Goal: Task Accomplishment & Management: Use online tool/utility

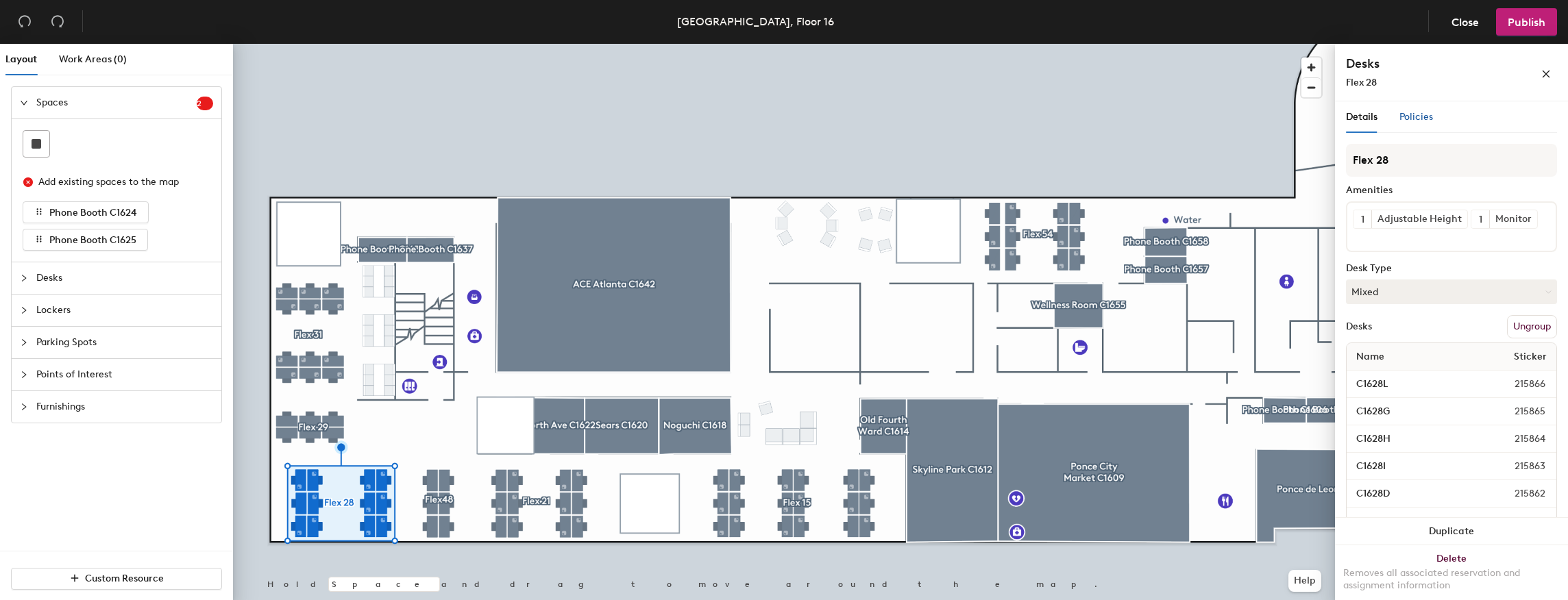
click at [1409, 117] on span "Policies" at bounding box center [1416, 116] width 33 height 12
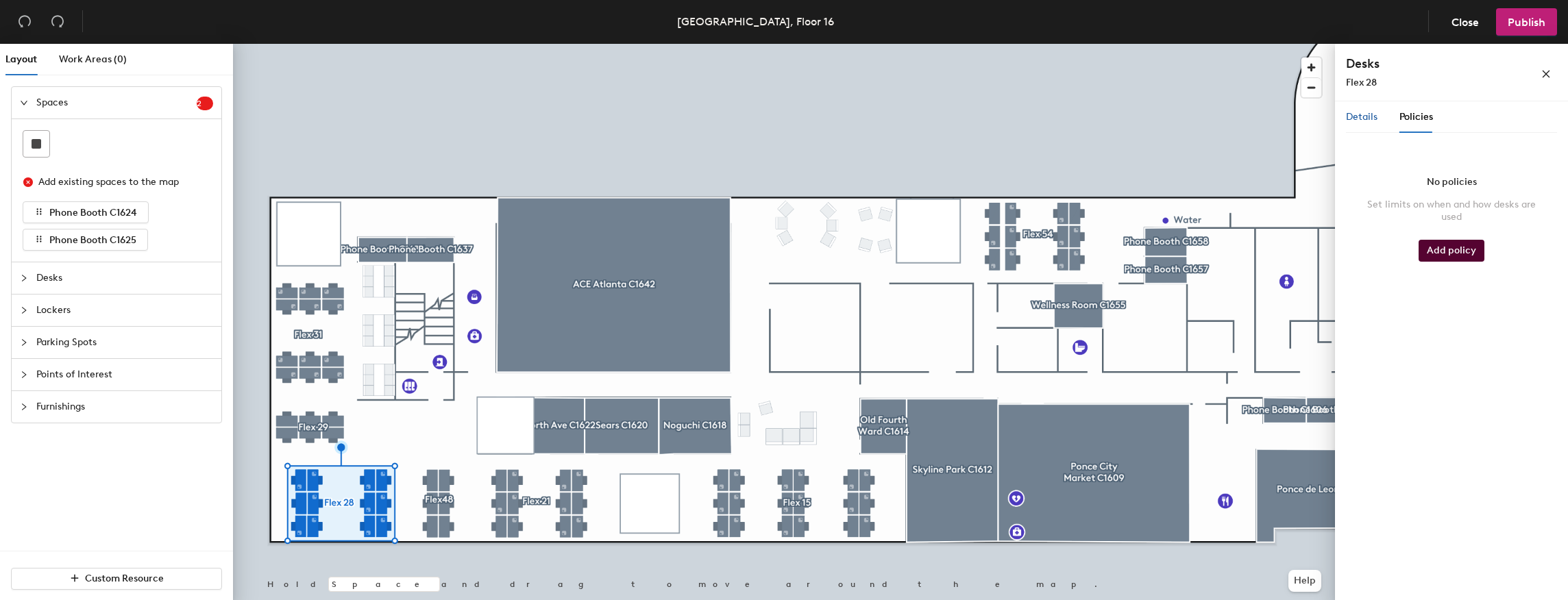
click at [1358, 120] on span "Details" at bounding box center [1361, 116] width 32 height 12
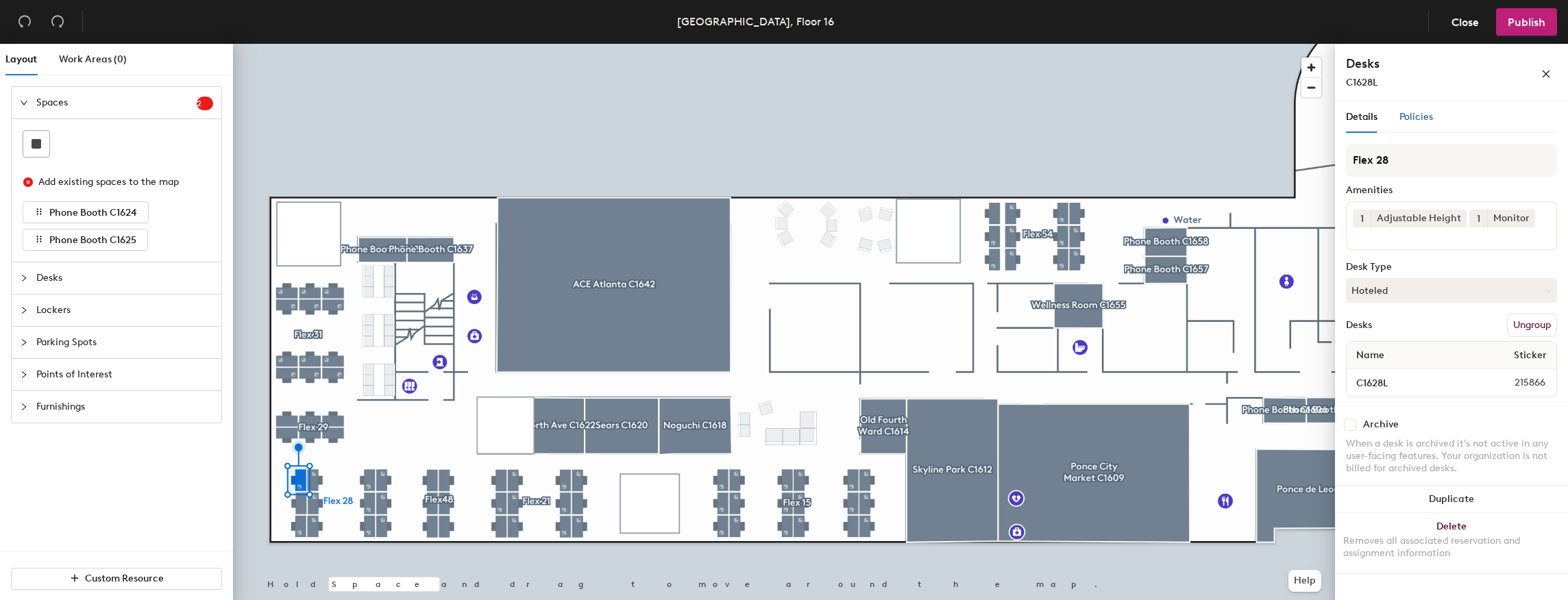
click at [1420, 118] on span "Policies" at bounding box center [1416, 116] width 33 height 12
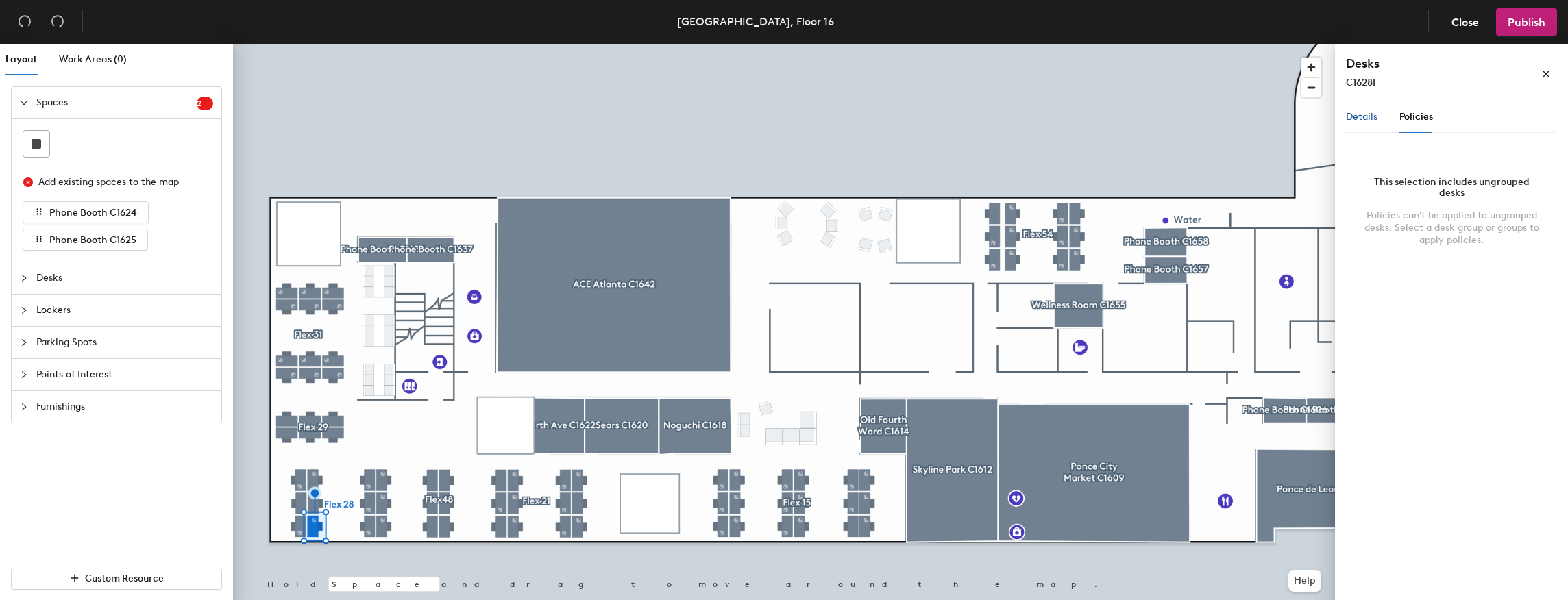
click at [1354, 116] on span "Details" at bounding box center [1361, 116] width 32 height 12
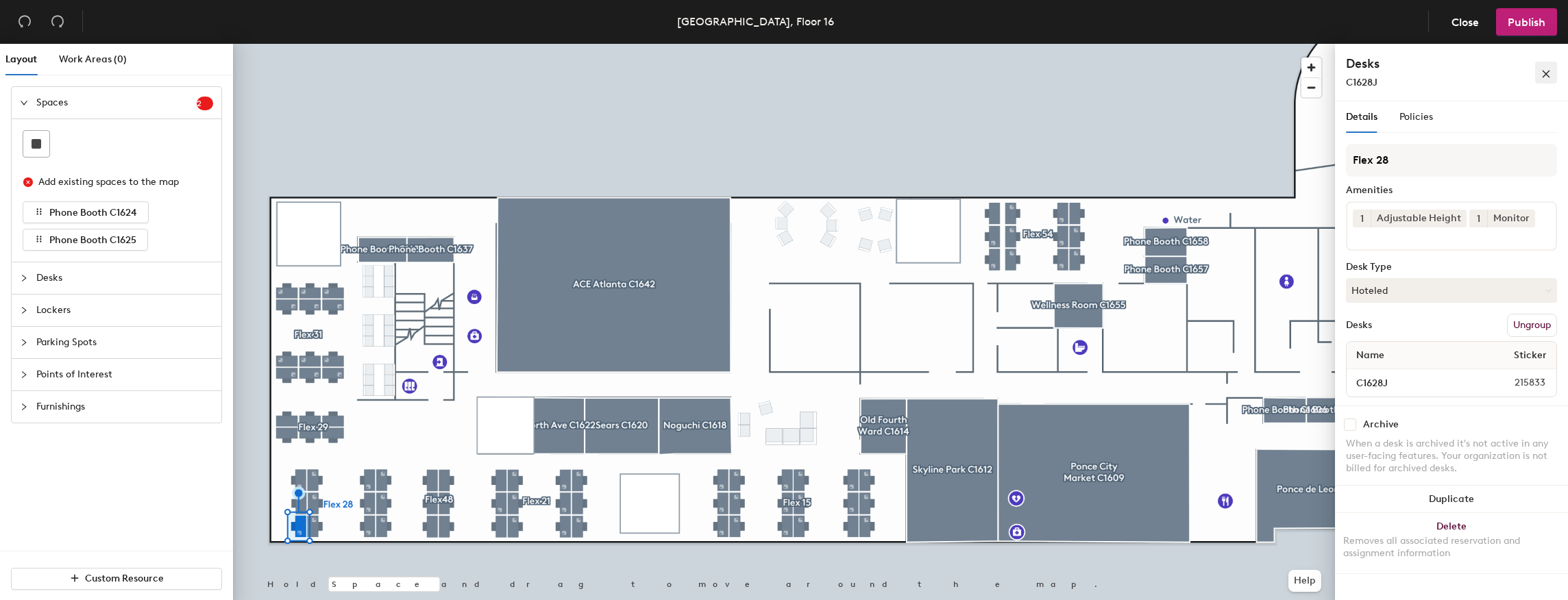
click at [1545, 69] on icon "close" at bounding box center [1546, 73] width 9 height 9
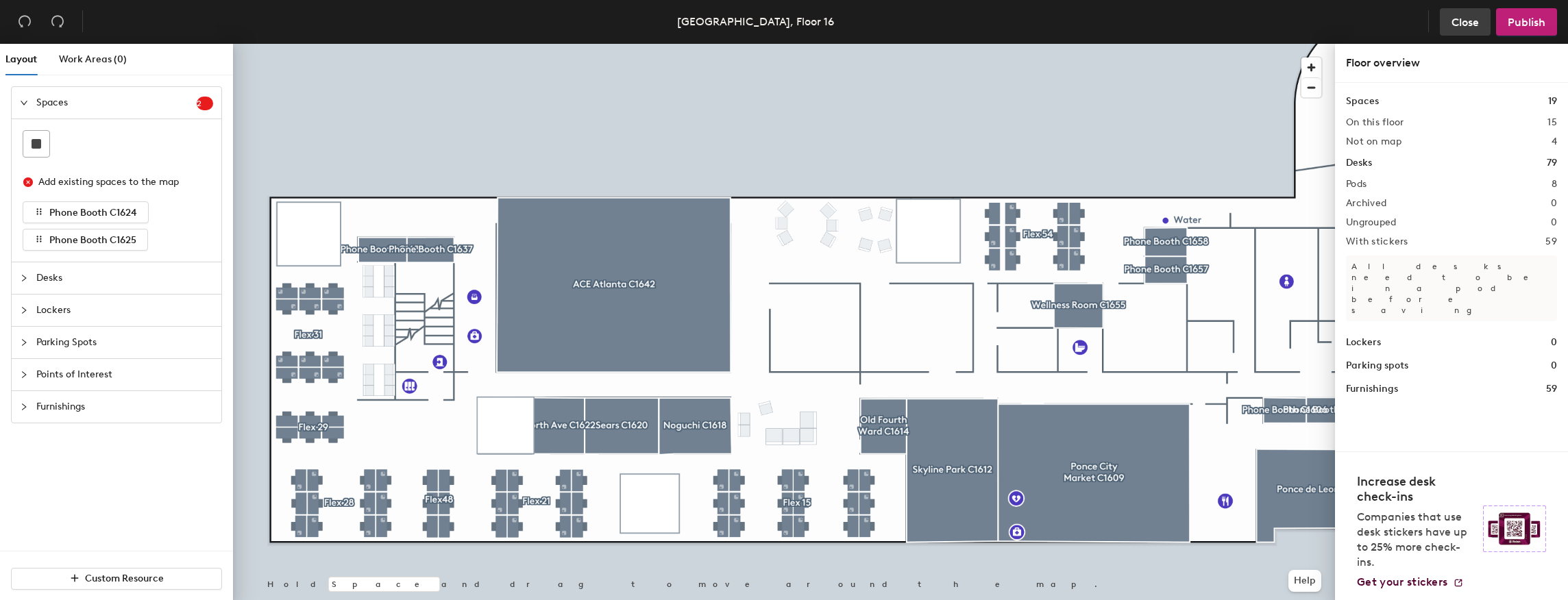
click at [1452, 22] on span "Close" at bounding box center [1464, 22] width 27 height 13
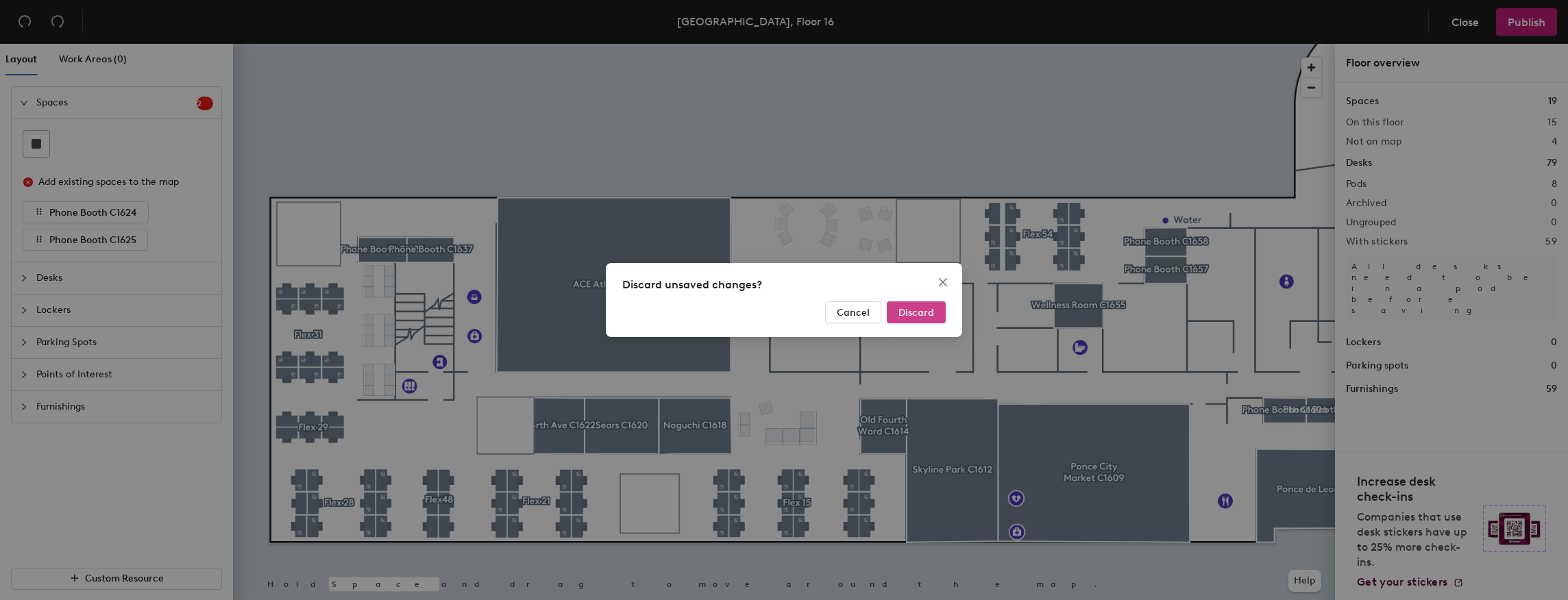
click at [934, 308] on button "Discard" at bounding box center [916, 312] width 59 height 22
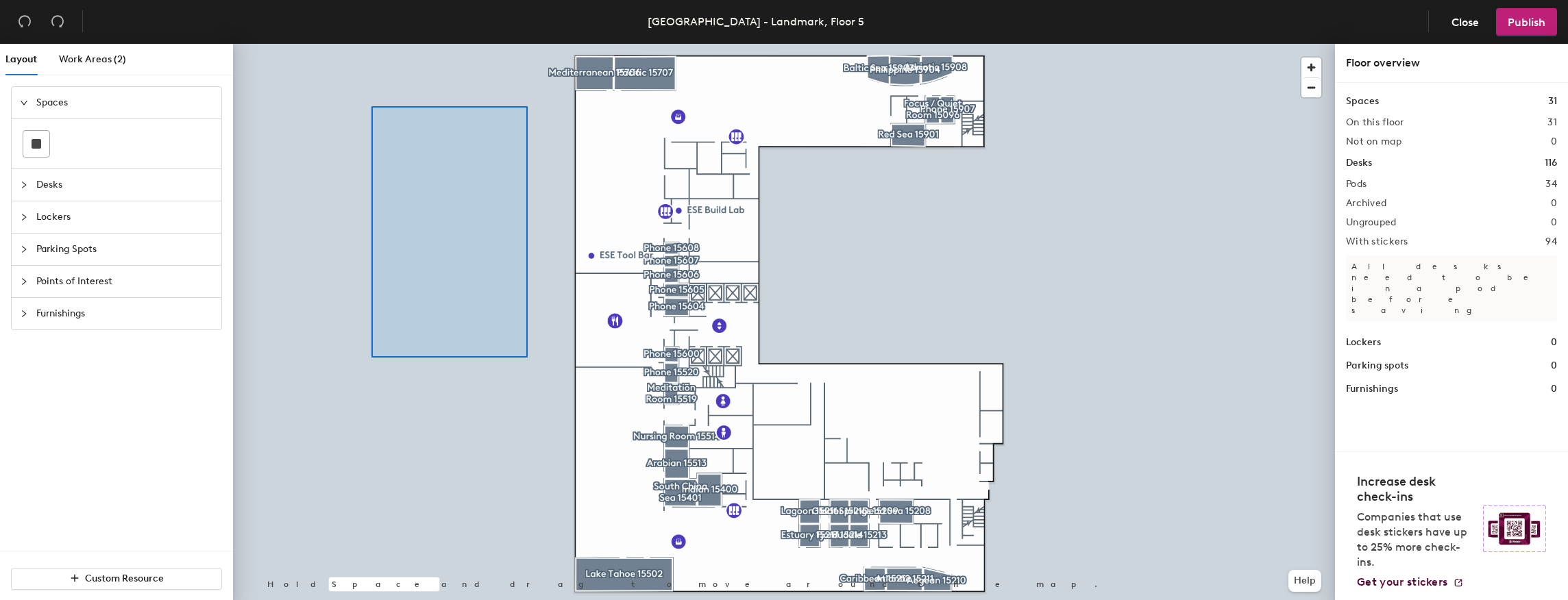
click at [371, 44] on div at bounding box center [784, 44] width 1102 height 0
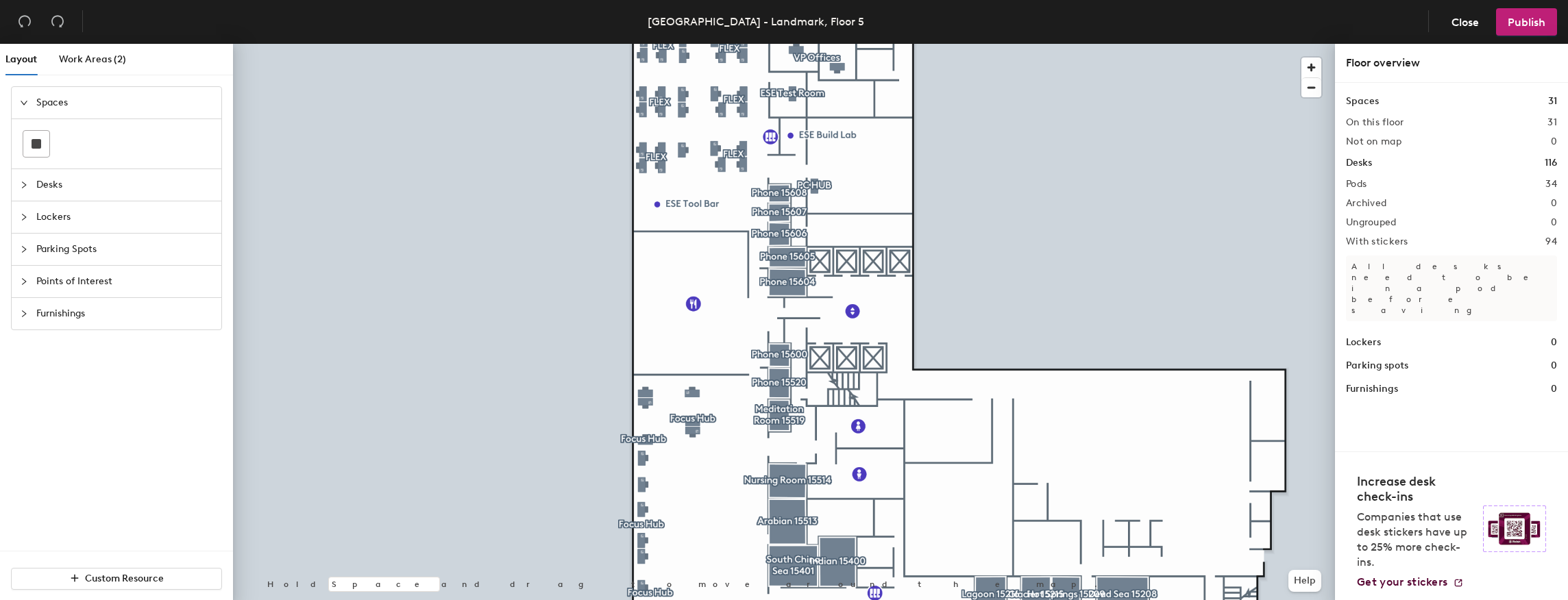
click at [637, 44] on div at bounding box center [784, 44] width 1102 height 0
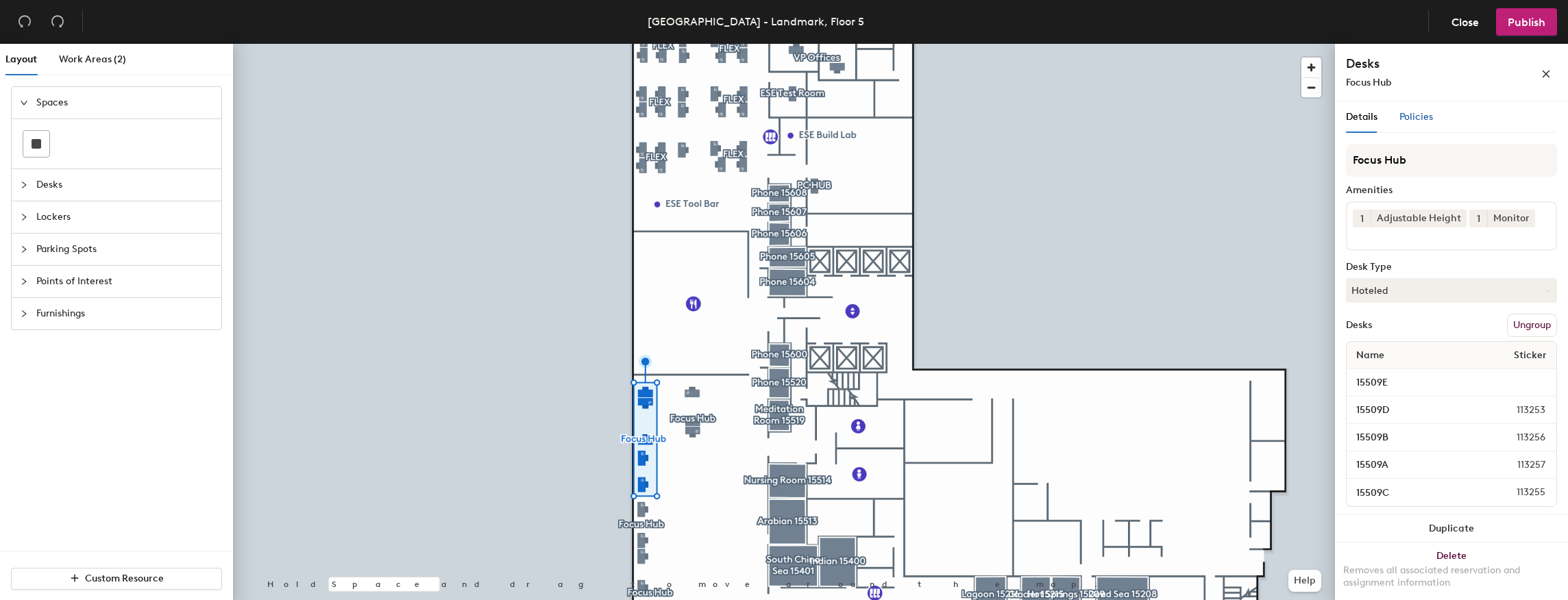
click at [1407, 114] on span "Policies" at bounding box center [1416, 116] width 33 height 12
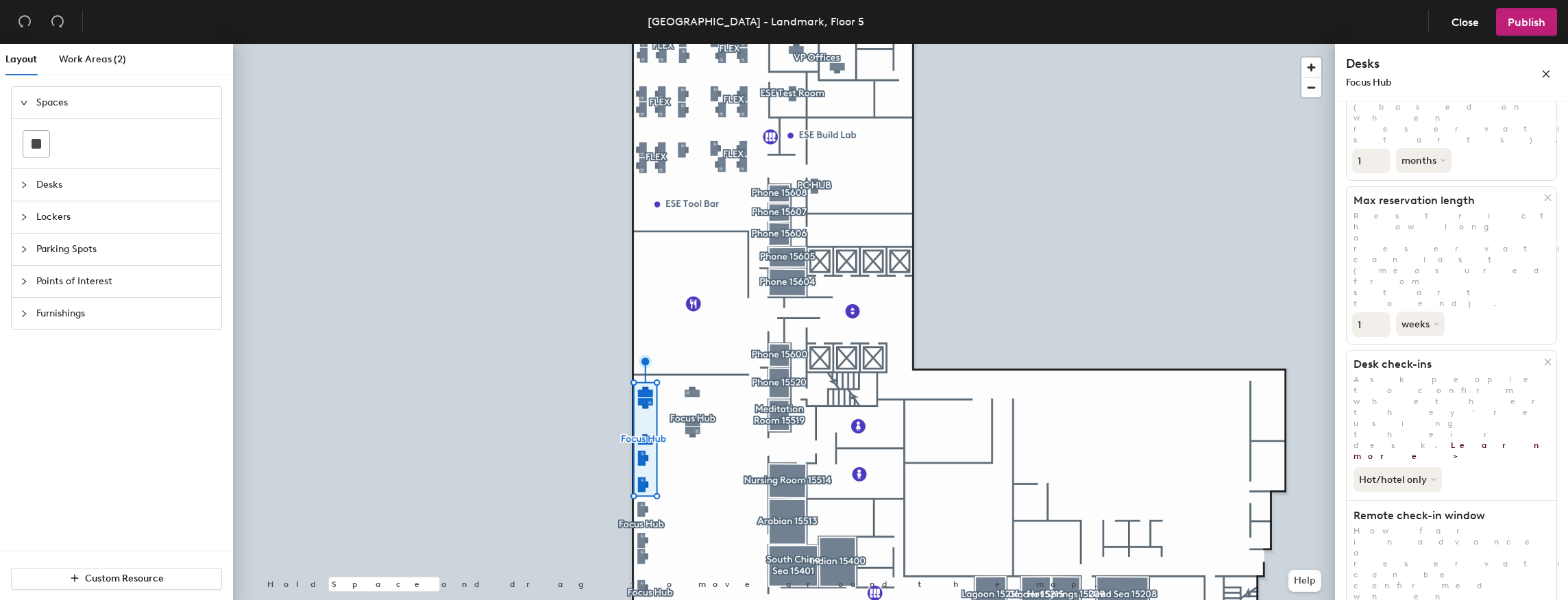
scroll to position [160, 0]
click at [1465, 22] on span "Close" at bounding box center [1464, 22] width 27 height 13
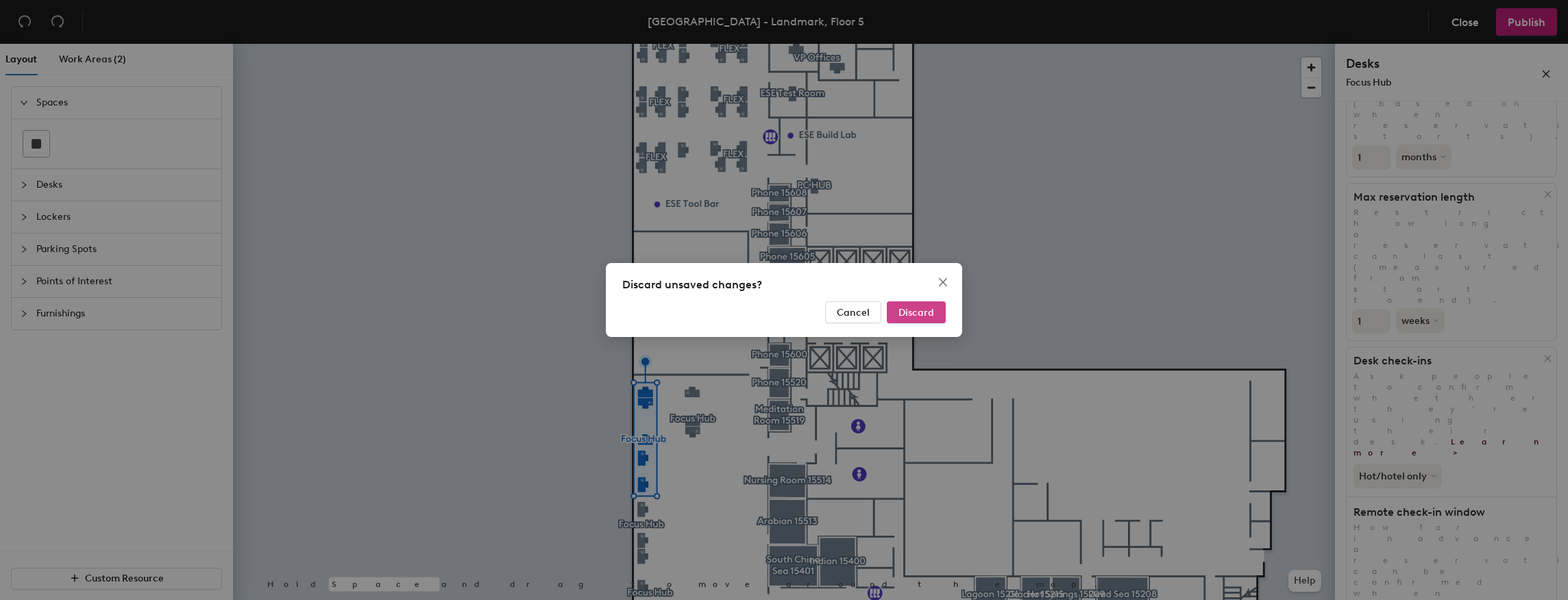
click at [904, 309] on span "Discard" at bounding box center [916, 312] width 36 height 12
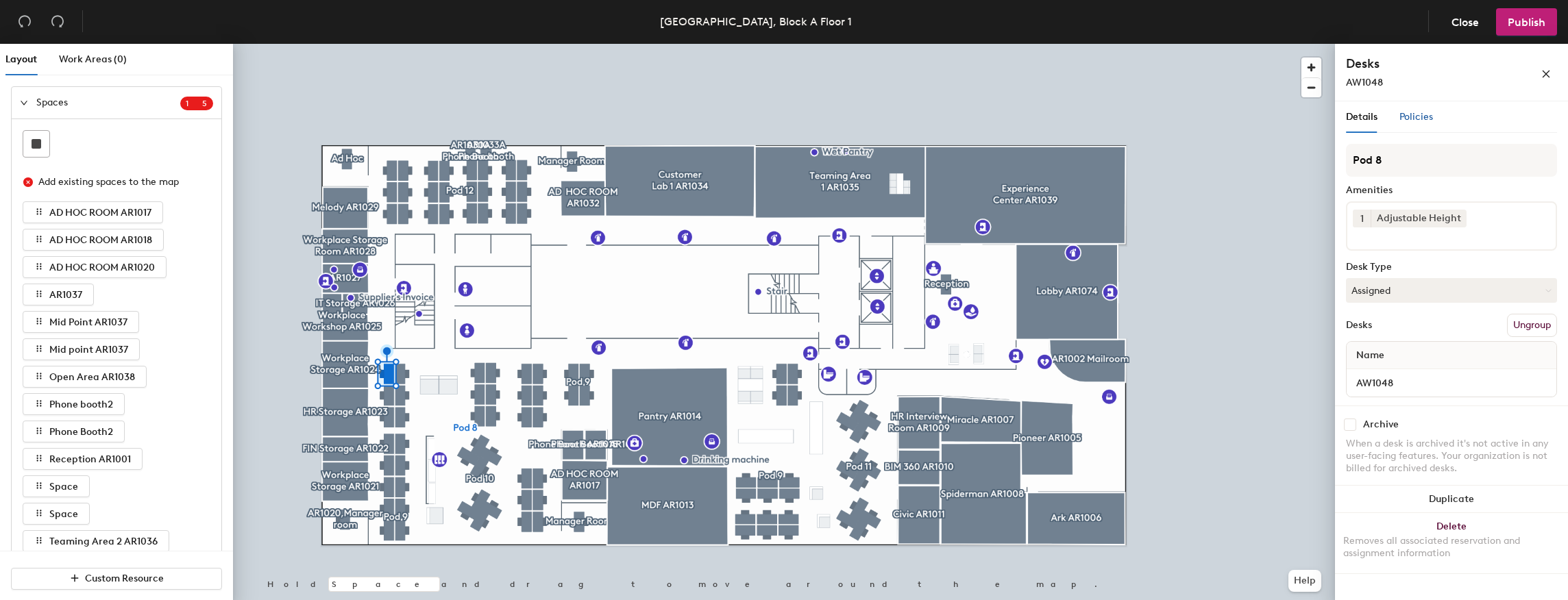
click at [1409, 121] on span "Policies" at bounding box center [1416, 116] width 33 height 12
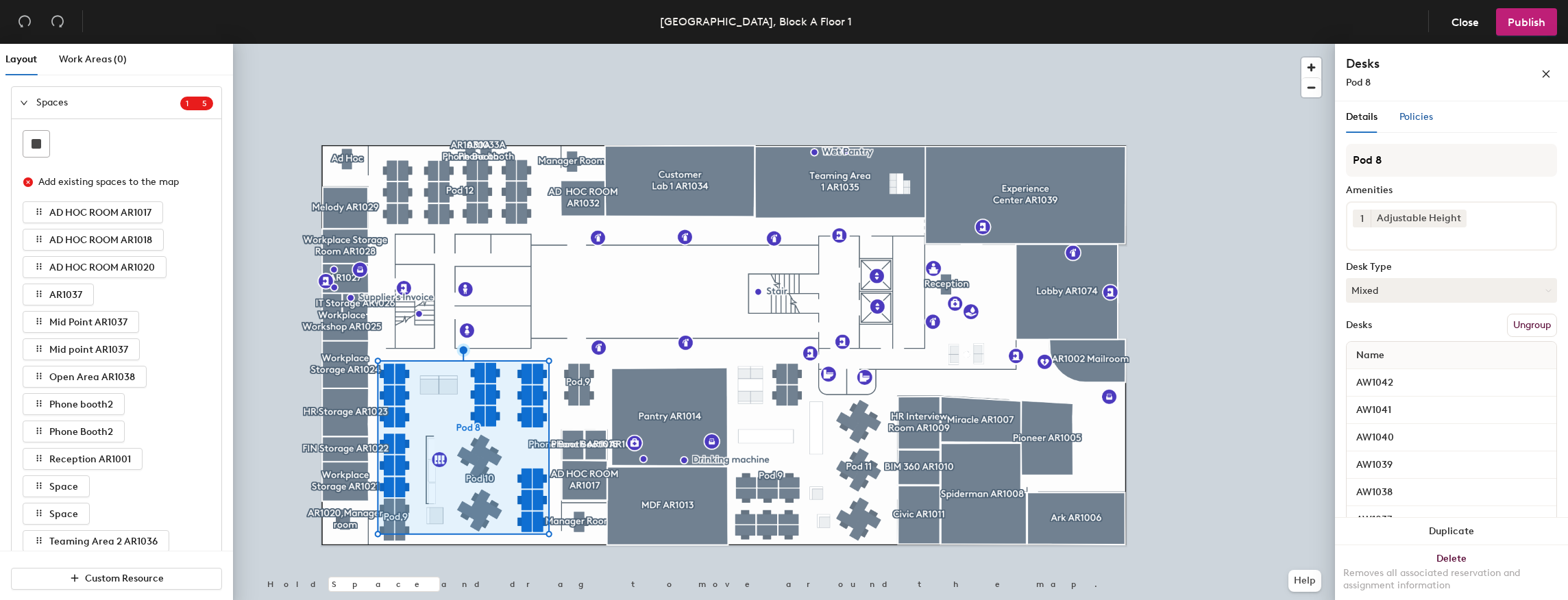
click at [1413, 118] on span "Policies" at bounding box center [1416, 116] width 33 height 12
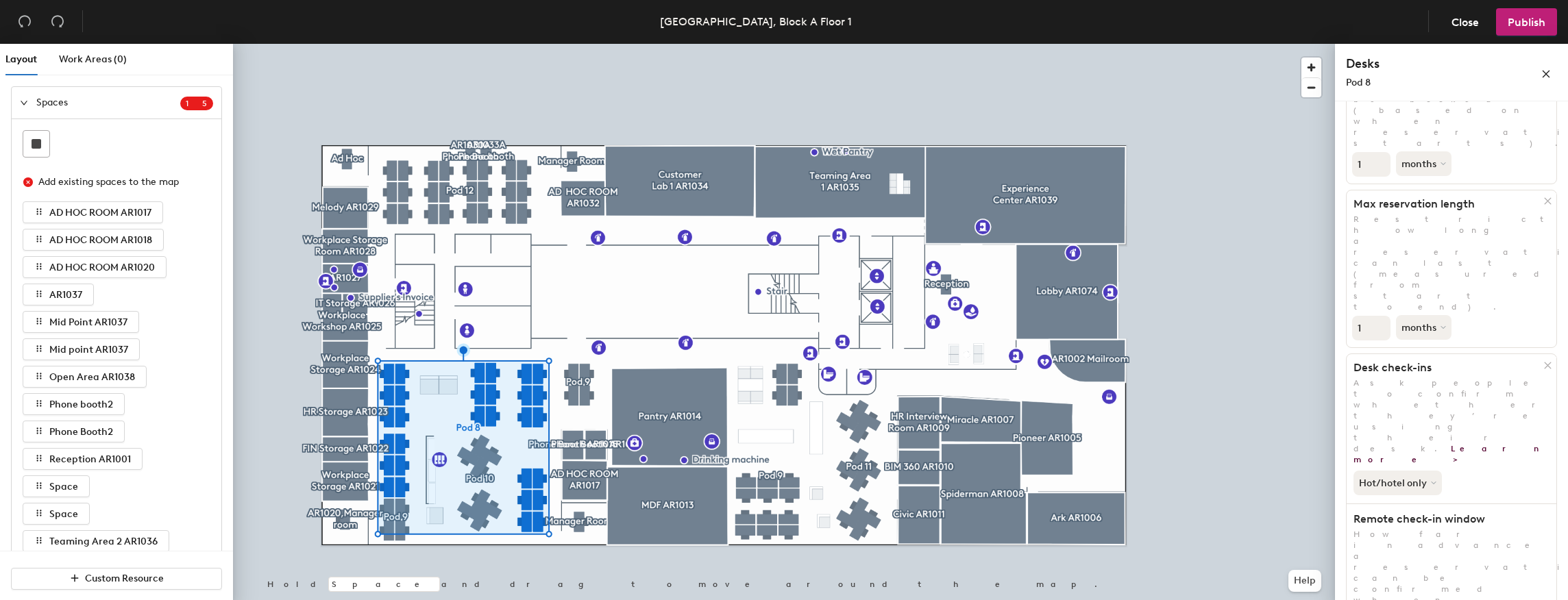
scroll to position [160, 0]
